Goal: Book appointment/travel/reservation

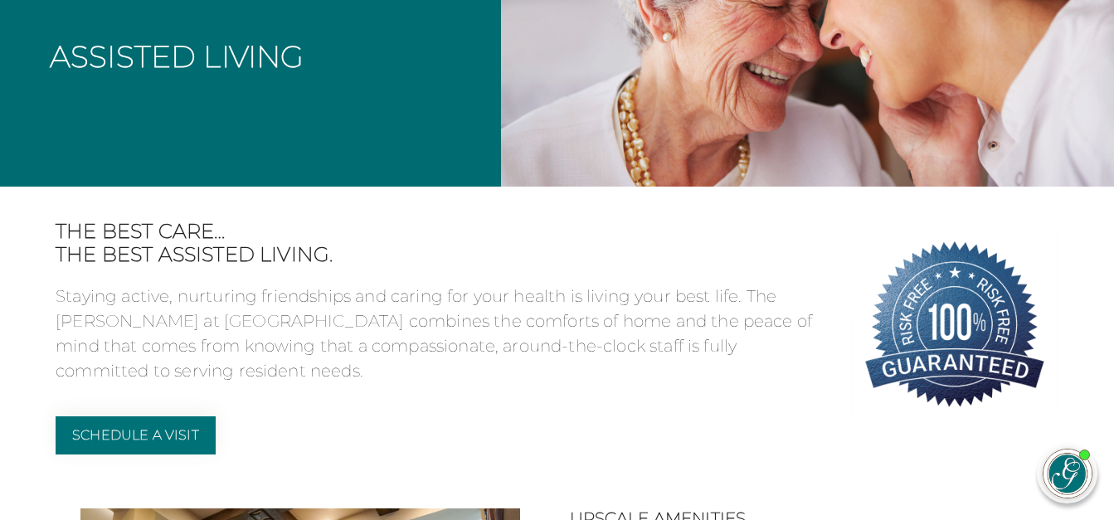
scroll to position [275, 0]
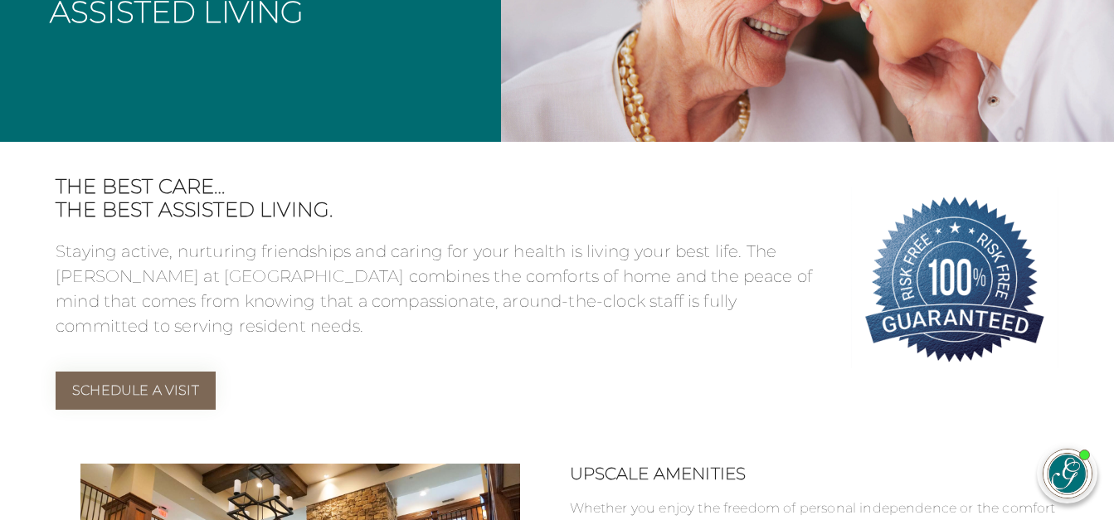
click at [131, 386] on link "Schedule a Visit" at bounding box center [136, 390] width 160 height 38
